Goal: Transaction & Acquisition: Purchase product/service

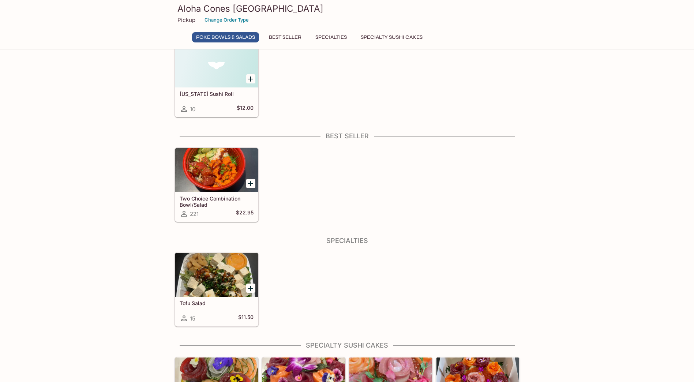
scroll to position [137, 0]
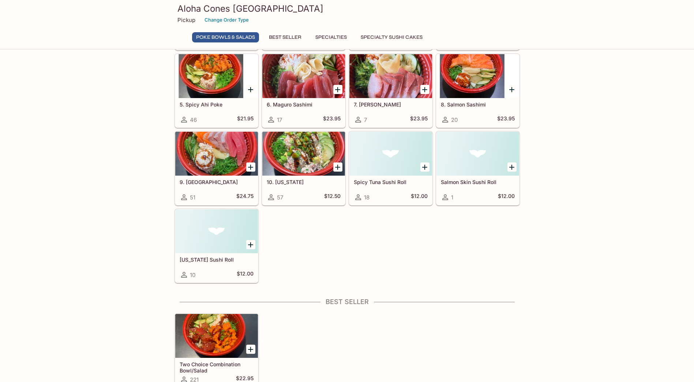
click at [323, 151] on div at bounding box center [303, 154] width 83 height 44
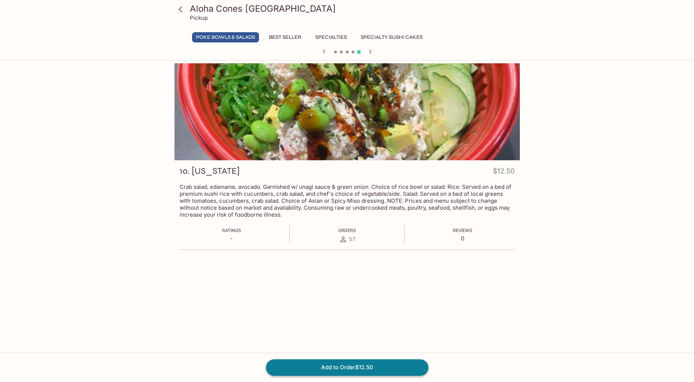
click at [331, 363] on button "Add to Order $12.50" at bounding box center [347, 367] width 162 height 16
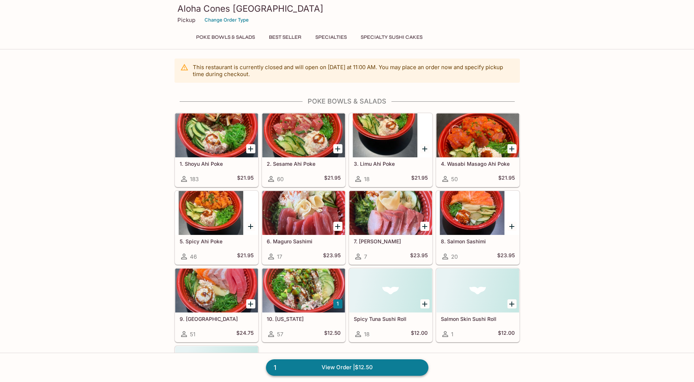
click at [374, 367] on link "1 View Order | $12.50" at bounding box center [347, 367] width 162 height 16
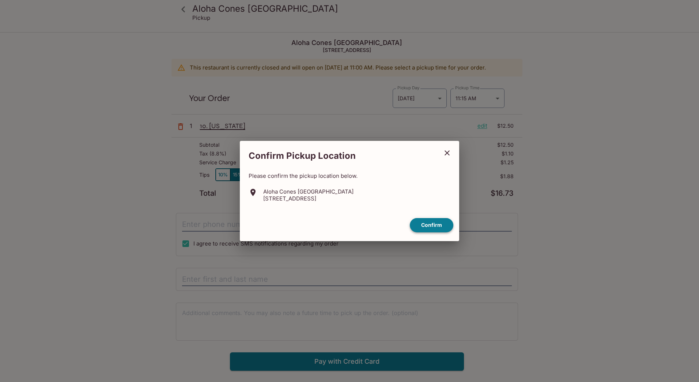
click at [423, 224] on button "Confirm" at bounding box center [432, 225] width 44 height 14
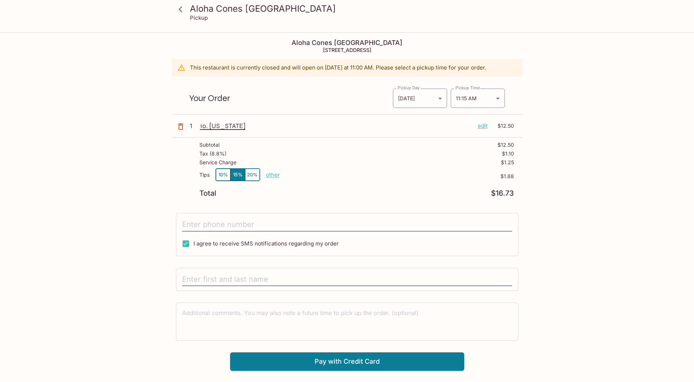
click at [497, 88] on div "Pickup Day [DATE] [DATE] Pickup Day Pickup Time 11:15 AM [DATE]T17:15:00.000000…" at bounding box center [448, 95] width 113 height 26
click at [278, 174] on p "other" at bounding box center [273, 174] width 14 height 7
drag, startPoint x: 316, startPoint y: 172, endPoint x: 347, endPoint y: 180, distance: 32.5
click at [347, 180] on div "Tips 10% 15% 20% Done 1.88 $1.88" at bounding box center [356, 179] width 314 height 22
type input "0.00"
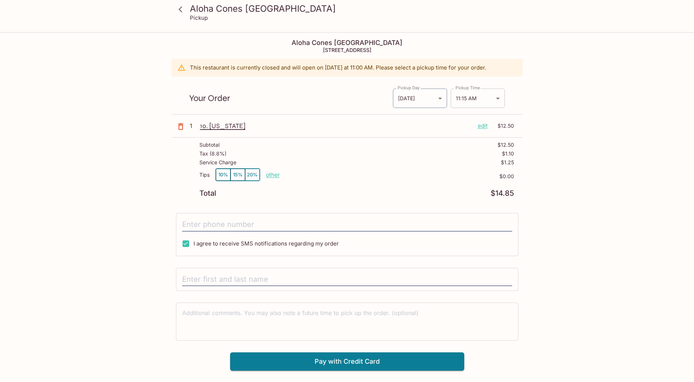
click at [502, 92] on body "Aloha Cones Denver Pickup Aloha Cones Denver 601 North Broadway Suite 125, Denv…" at bounding box center [347, 224] width 694 height 382
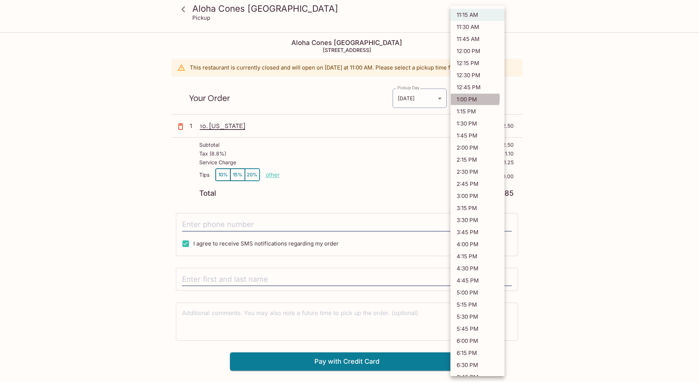
click at [473, 98] on li "1:00 PM" at bounding box center [478, 99] width 54 height 12
type input "2025-09-30T19:00:00.000000Z"
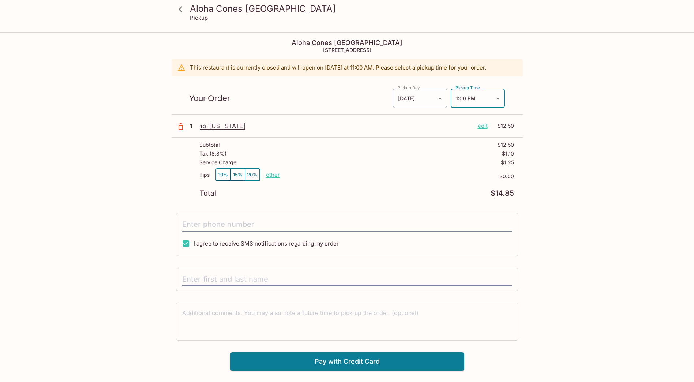
click at [553, 111] on div "Aloha Cones Denver Pickup Aloha Cones Denver 601 North Broadway Suite 125, Denv…" at bounding box center [347, 202] width 468 height 338
click at [182, 11] on icon at bounding box center [180, 9] width 13 height 13
